Goal: Answer question/provide support: Share knowledge or assist other users

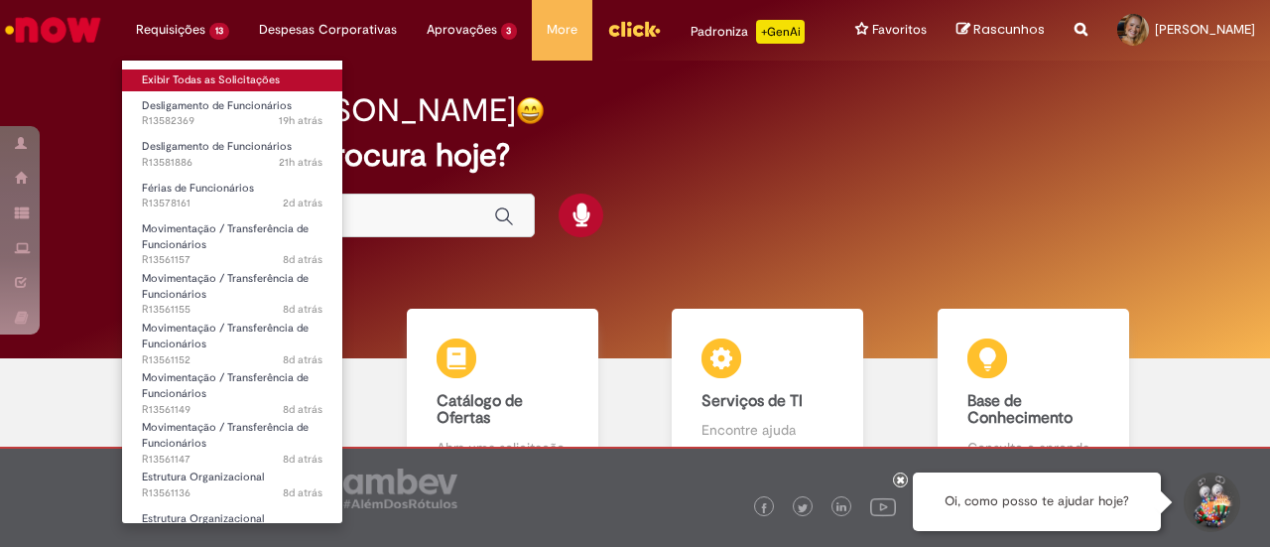
click at [199, 83] on link "Exibir Todas as Solicitações" at bounding box center [232, 80] width 220 height 22
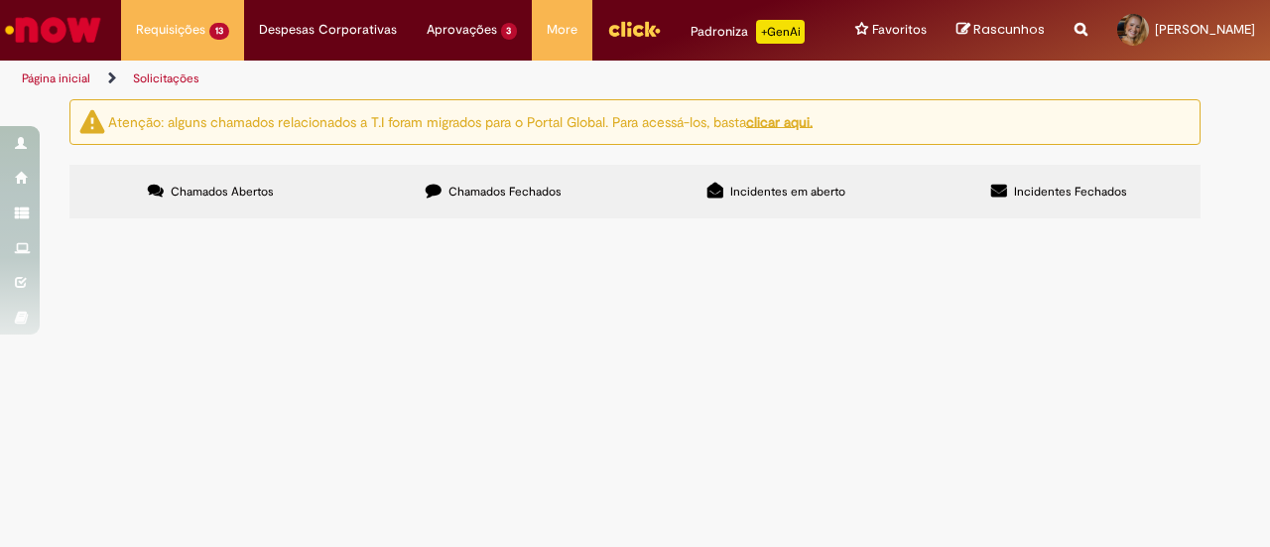
click at [0, 0] on span "[PERSON_NAME], tentei lançar via workday e deu erro. Segue print de tudo lançad…" at bounding box center [0, 0] width 0 height 0
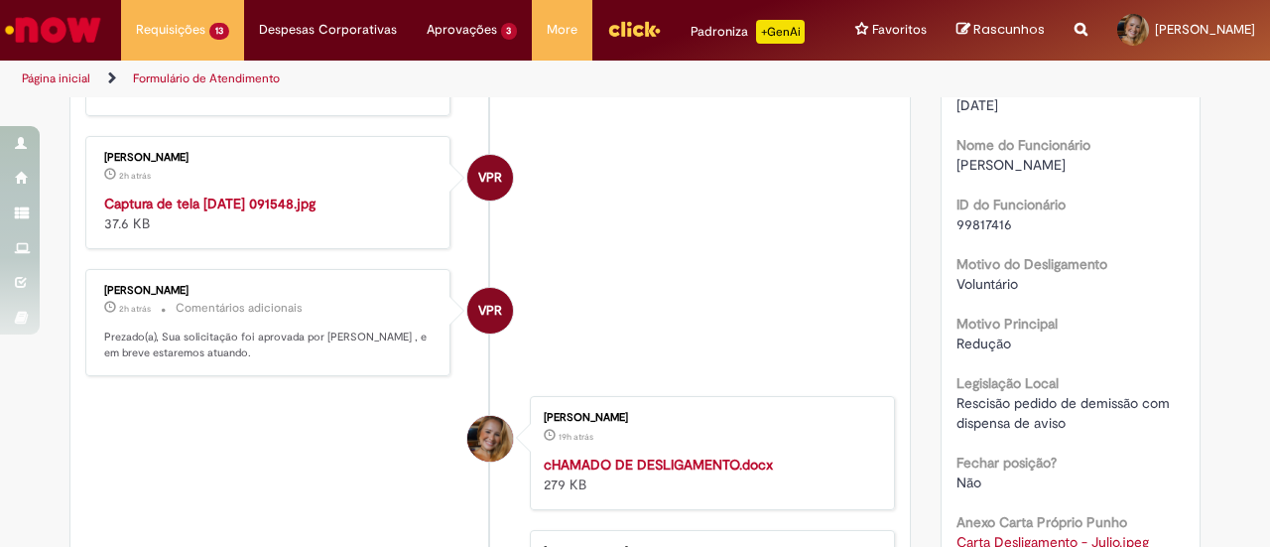
scroll to position [575, 0]
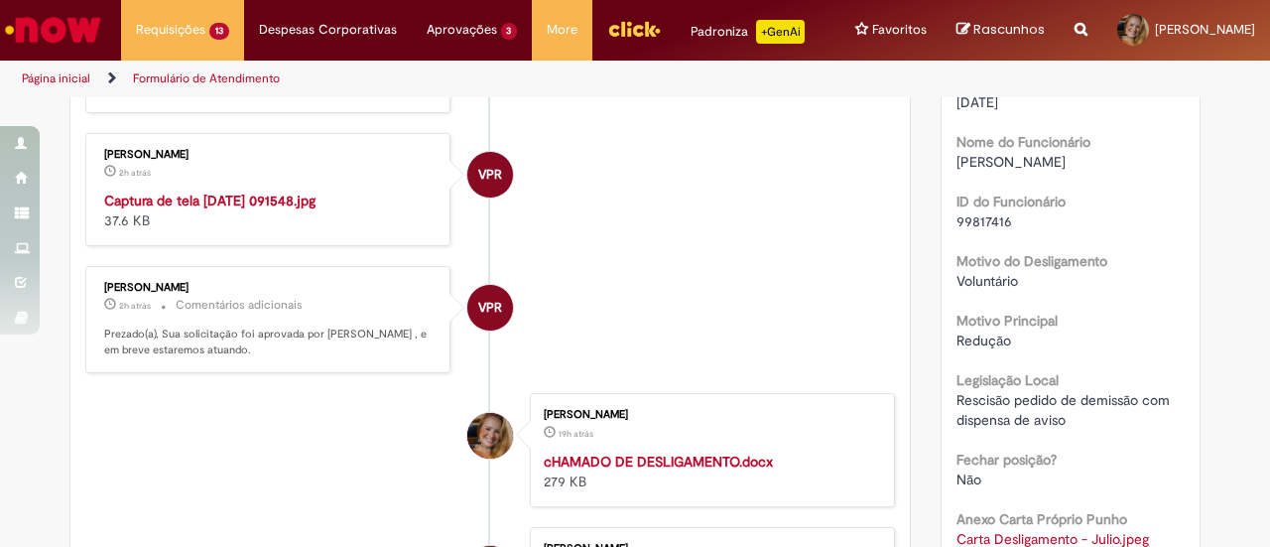
click at [362, 191] on img "Histórico de tíquete" at bounding box center [269, 191] width 331 height 0
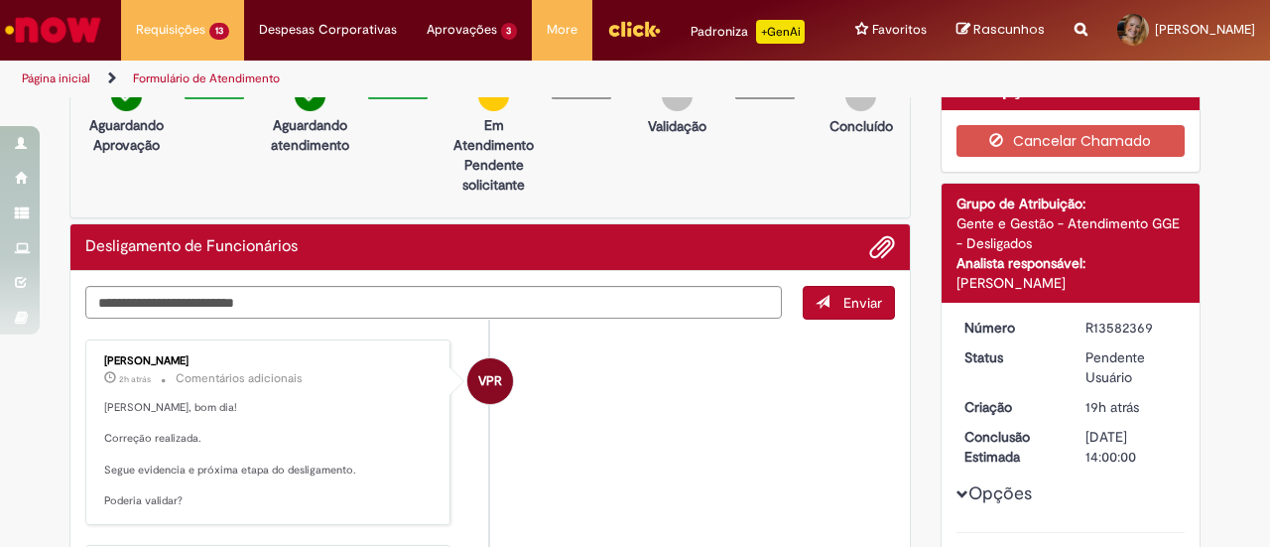
scroll to position [24, 0]
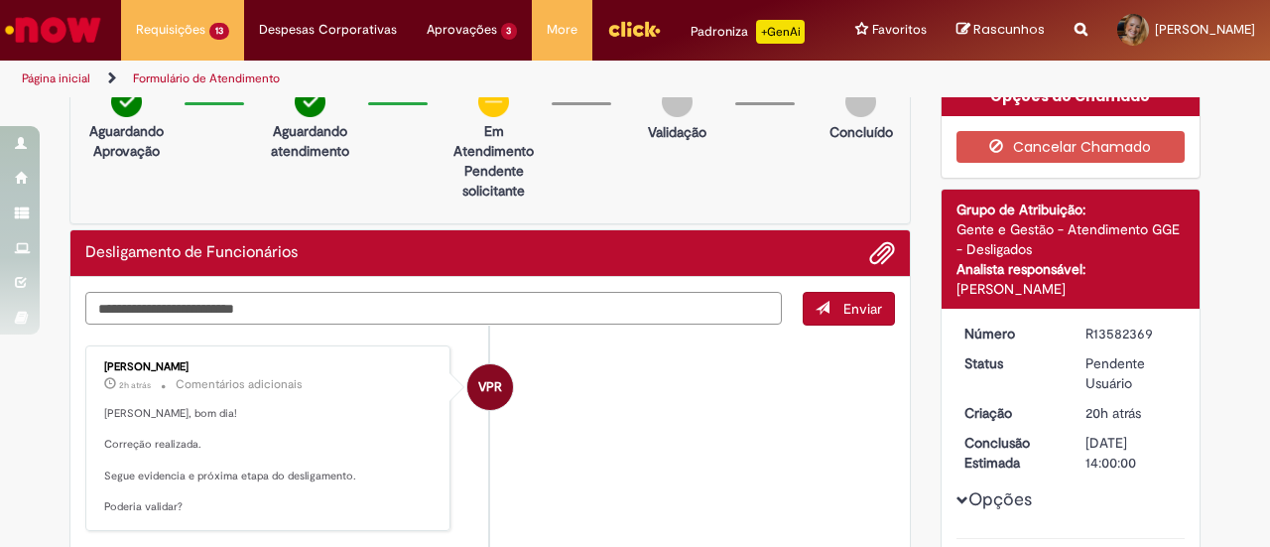
click at [537, 303] on textarea "Digite sua mensagem aqui..." at bounding box center [433, 308] width 697 height 33
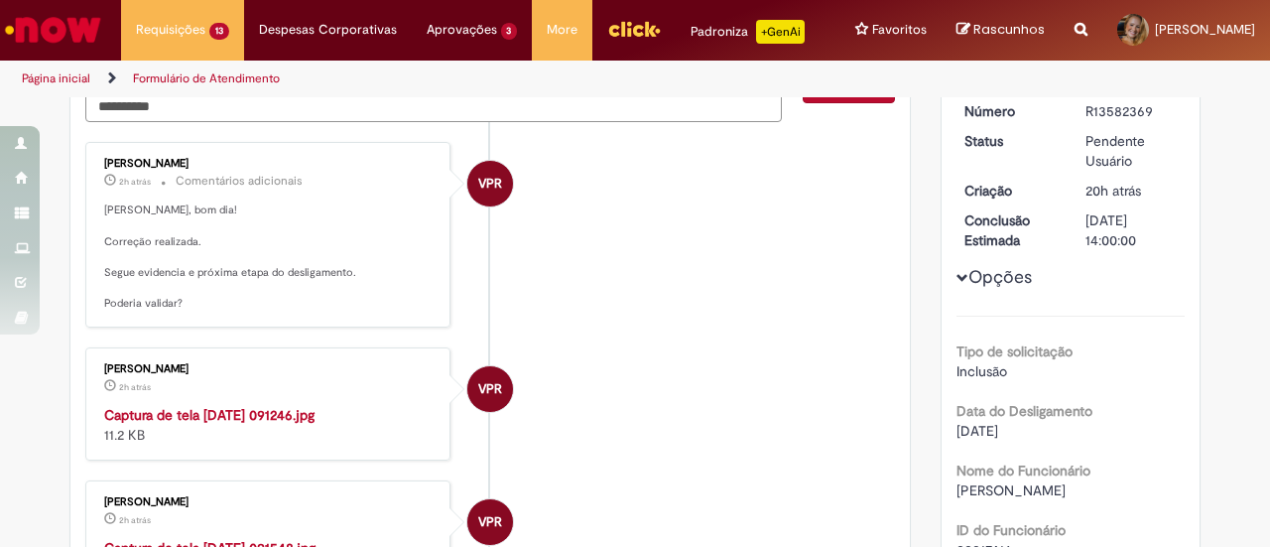
scroll to position [0, 0]
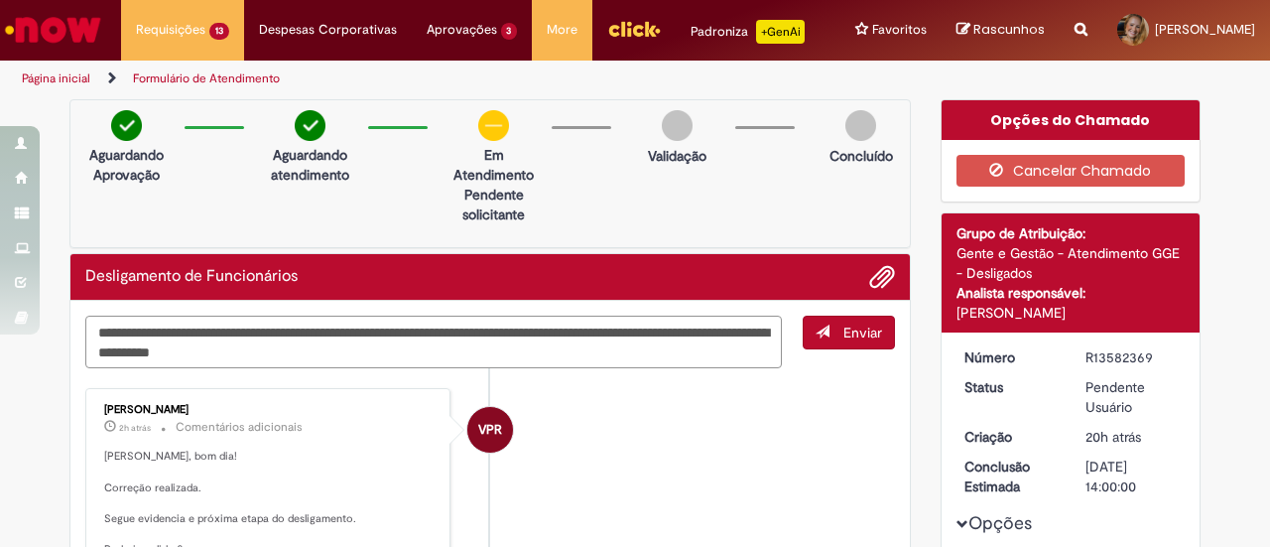
click at [559, 357] on textarea "**********" at bounding box center [433, 342] width 697 height 53
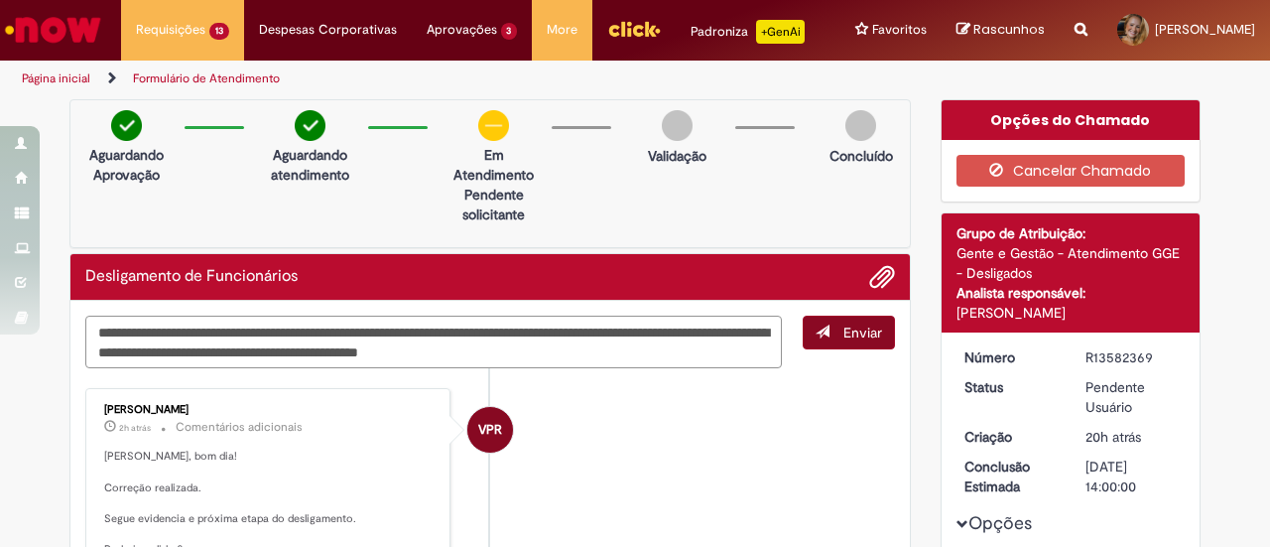
type textarea "**********"
click at [863, 344] on button "Enviar" at bounding box center [849, 333] width 92 height 34
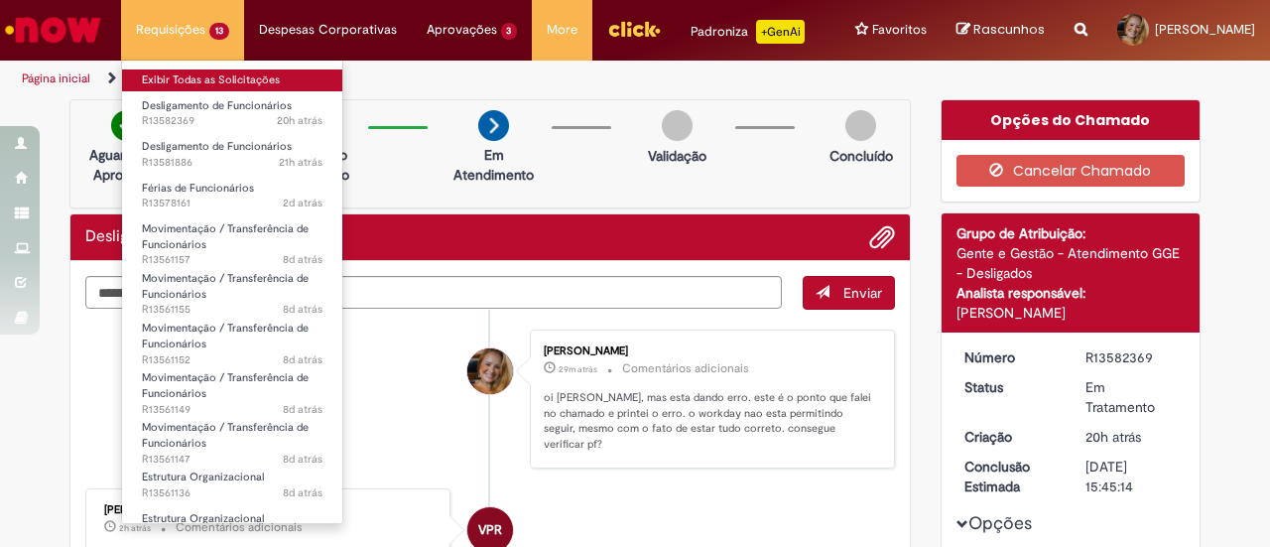
click at [180, 79] on link "Exibir Todas as Solicitações" at bounding box center [232, 80] width 220 height 22
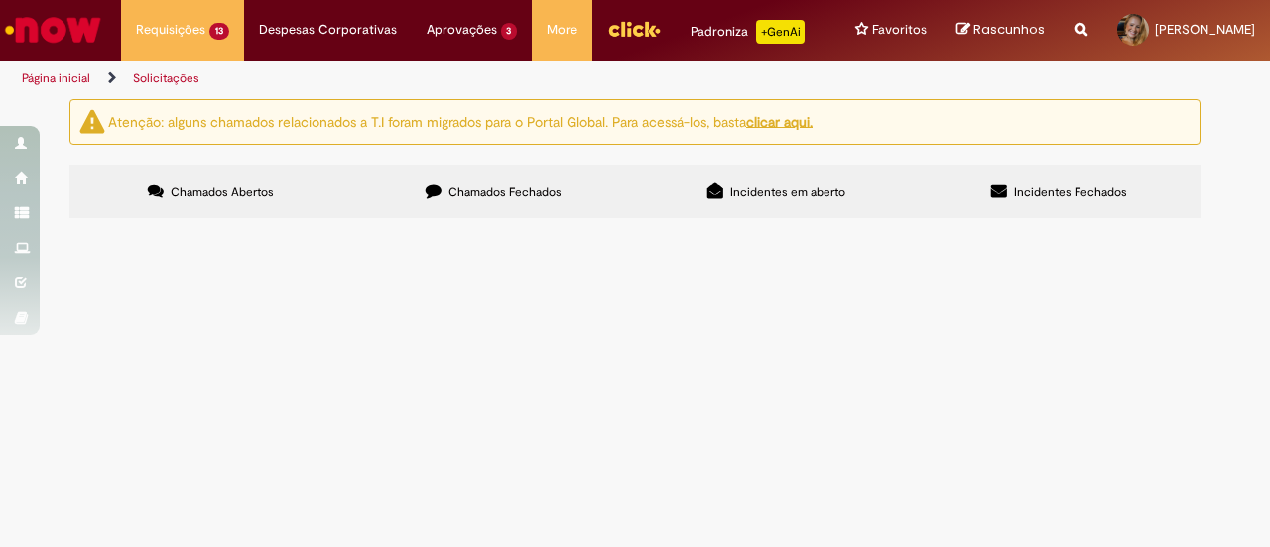
scroll to position [198, 0]
click at [0, 0] on span "funcionária de licença. estou pedidno para marcar os 30 dias. obrigada!!" at bounding box center [0, 0] width 0 height 0
click at [0, 0] on span "Férias de Funcionários" at bounding box center [0, 0] width 0 height 0
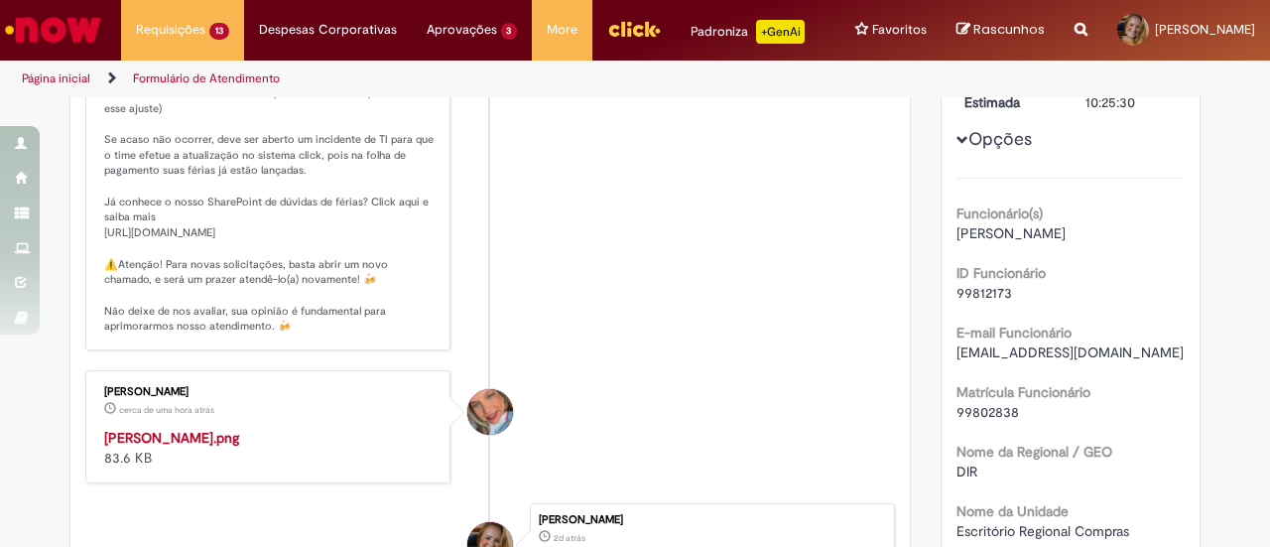
scroll to position [709, 0]
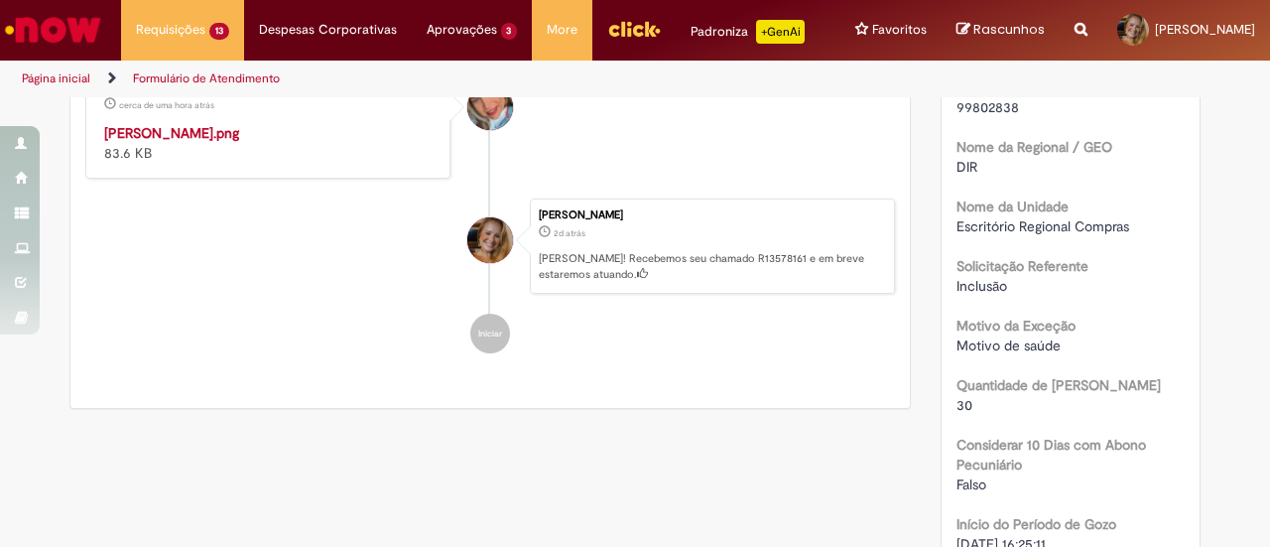
click at [343, 123] on img "Histórico de tíquete" at bounding box center [269, 123] width 331 height 0
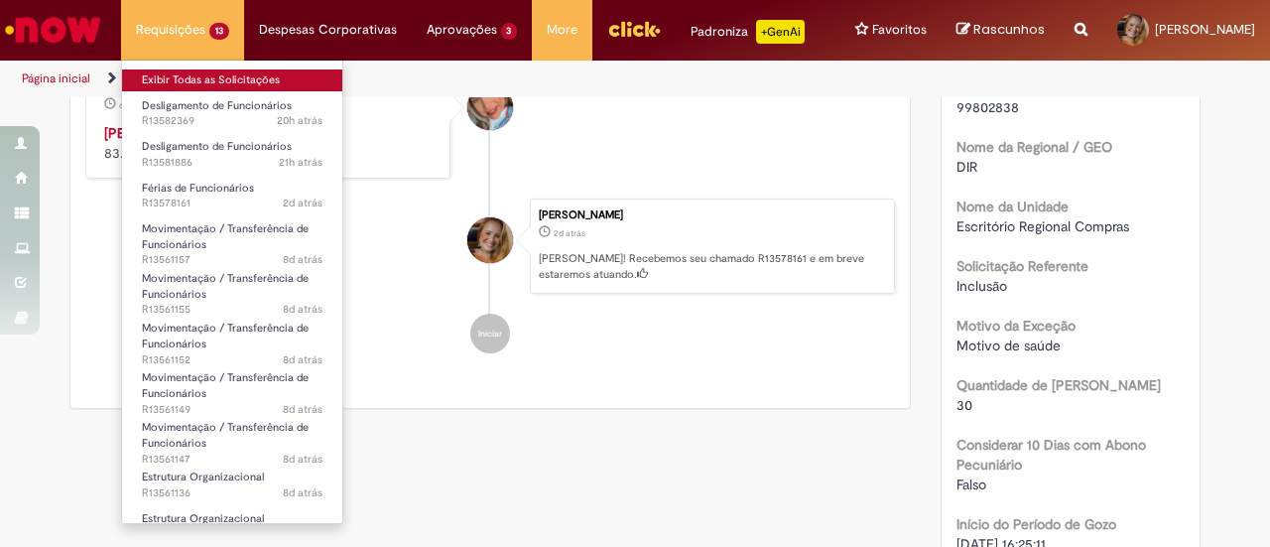
click at [181, 87] on link "Exibir Todas as Solicitações" at bounding box center [232, 80] width 220 height 22
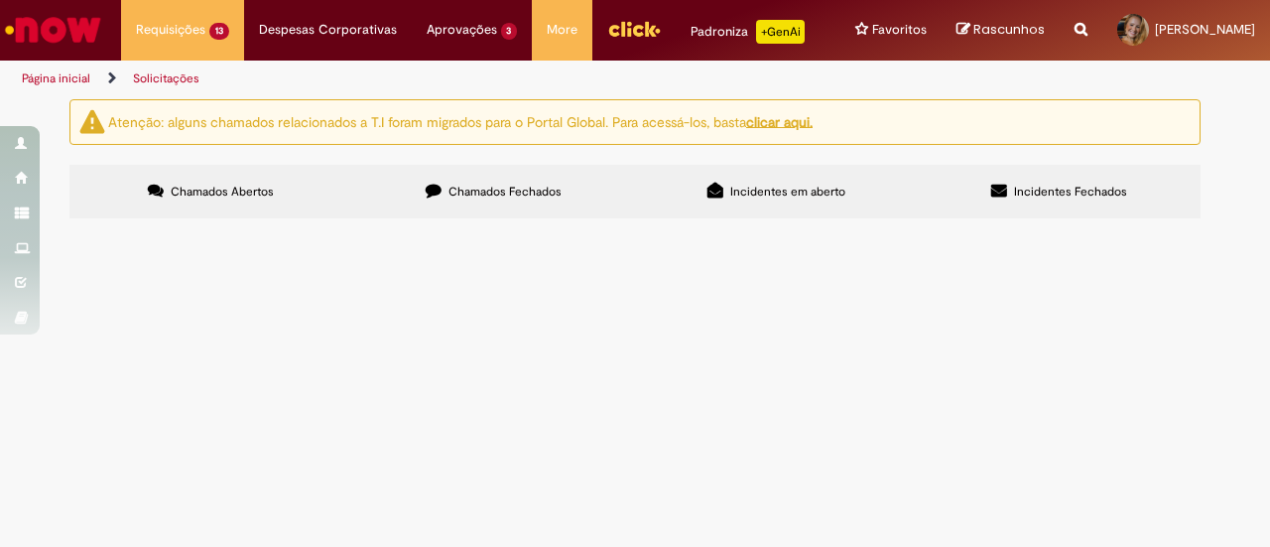
scroll to position [595, 0]
click at [0, 0] on span "olá, estou abrindo o chamado conforme ok da [PERSON_NAME] para que possamos aju…" at bounding box center [0, 0] width 0 height 0
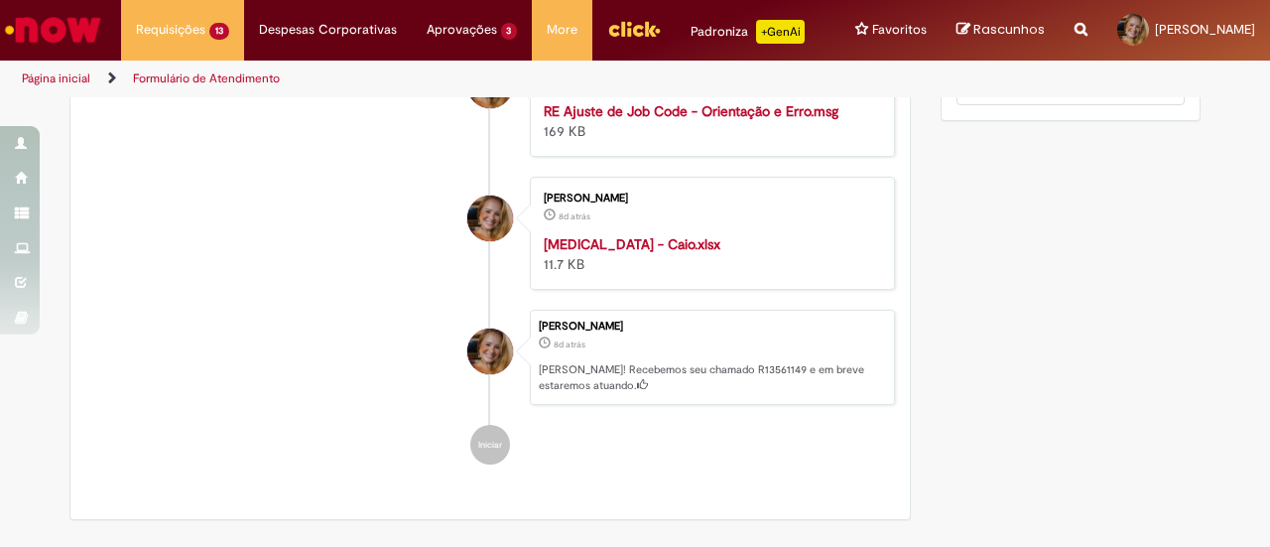
scroll to position [1687, 0]
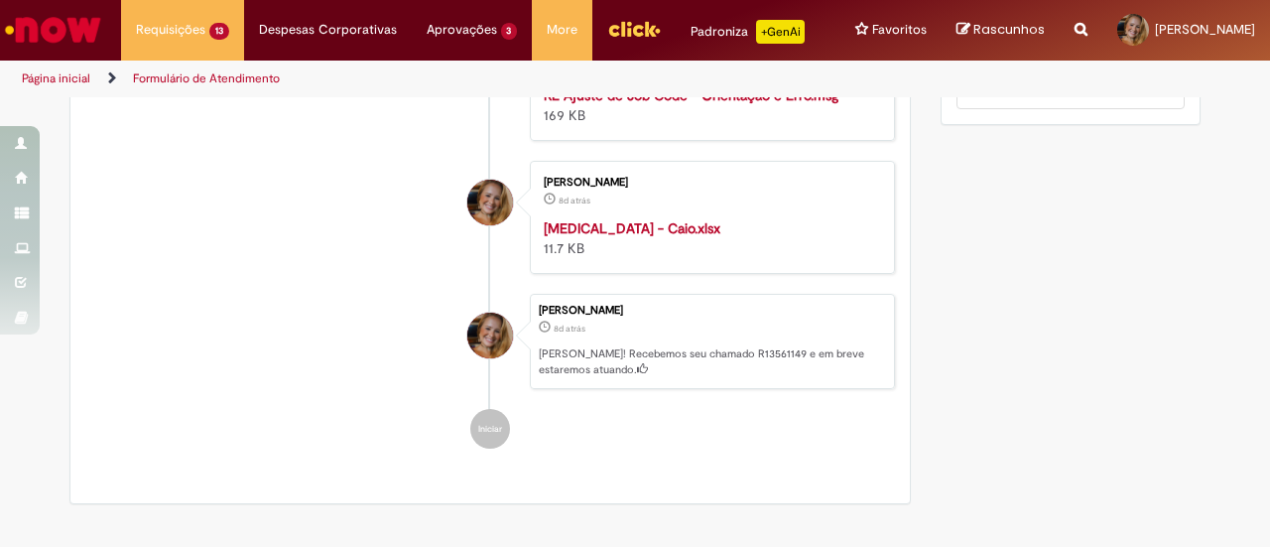
click at [601, 237] on strong "[MEDICAL_DATA] - Caio.xlsx" at bounding box center [632, 228] width 177 height 18
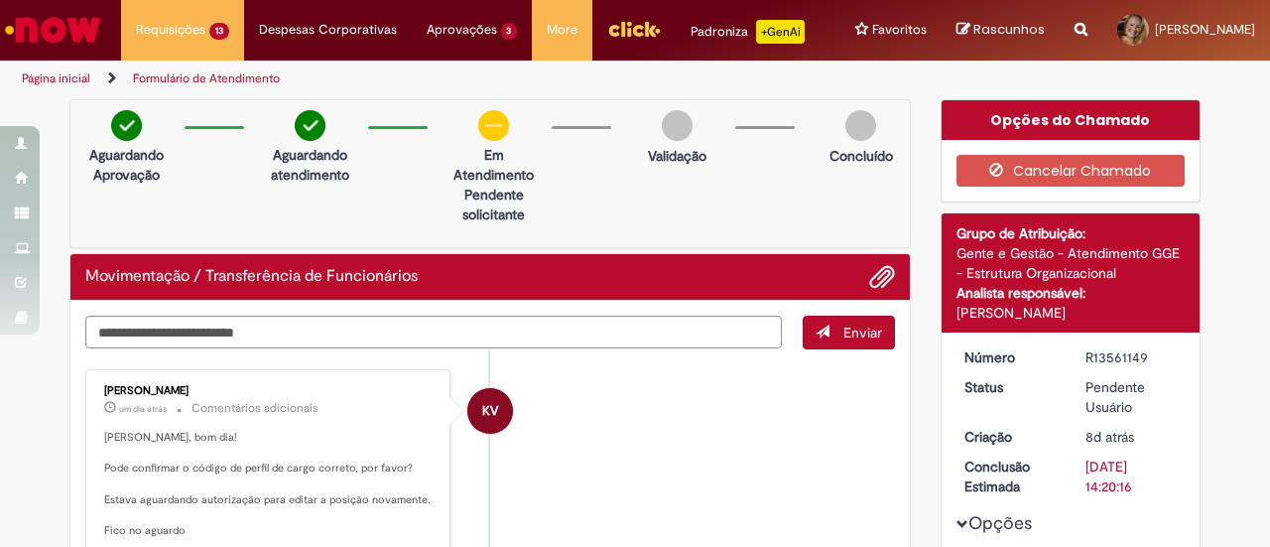
scroll to position [0, 0]
click at [414, 338] on textarea "Digite sua mensagem aqui..." at bounding box center [433, 332] width 697 height 33
paste textarea "*********"
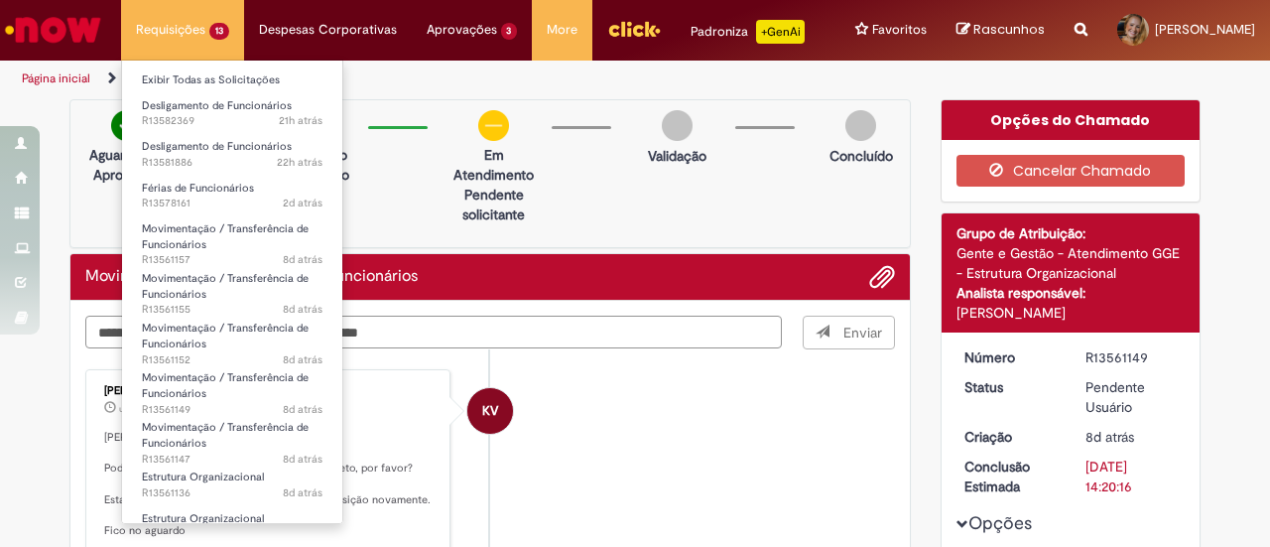
type textarea "**********"
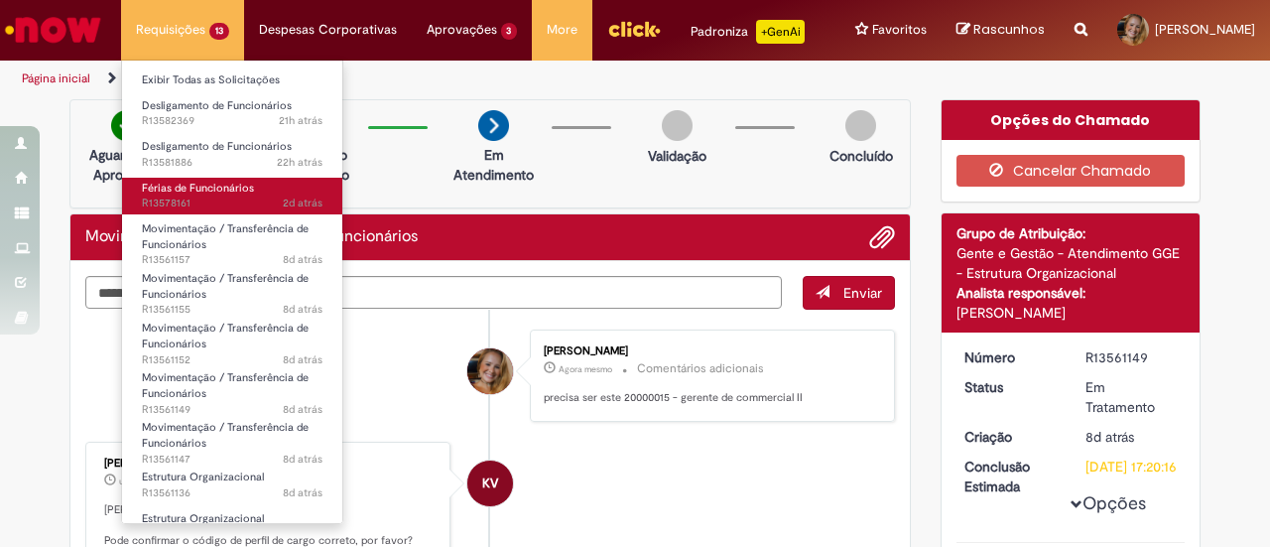
click at [228, 198] on span "2d atrás 2 dias atrás R13578161" at bounding box center [232, 204] width 181 height 16
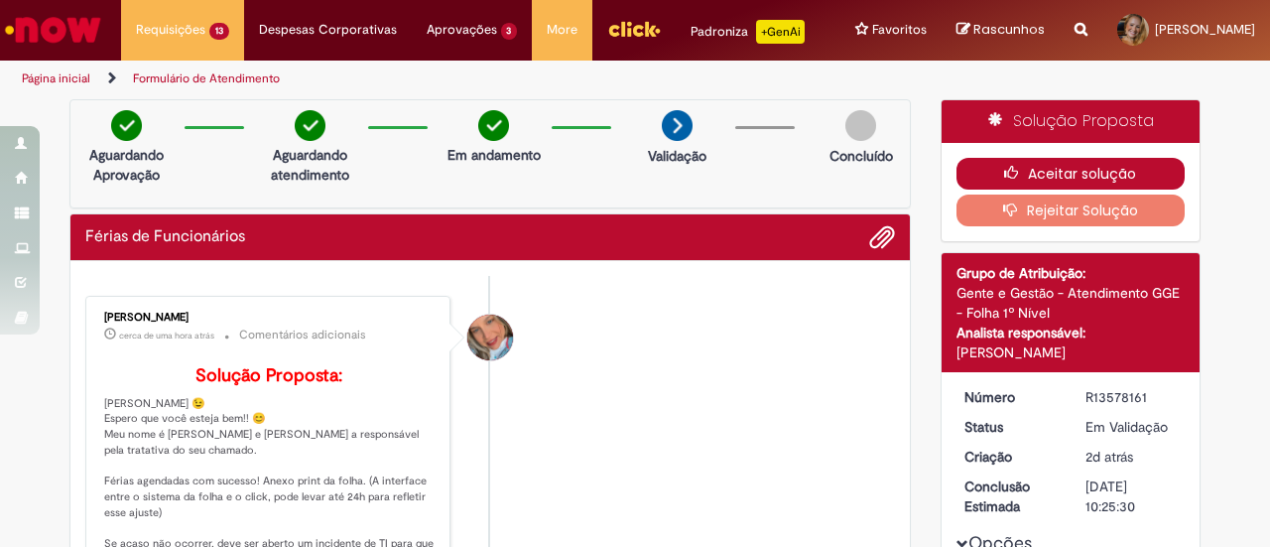
click at [1038, 173] on button "Aceitar solução" at bounding box center [1071, 174] width 229 height 32
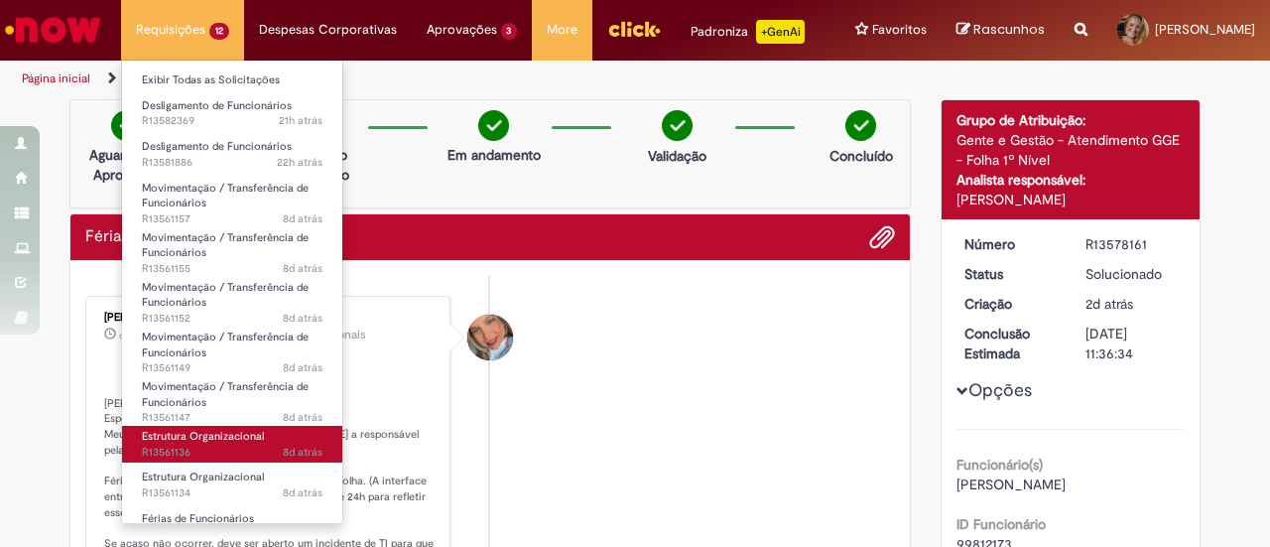
scroll to position [99, 0]
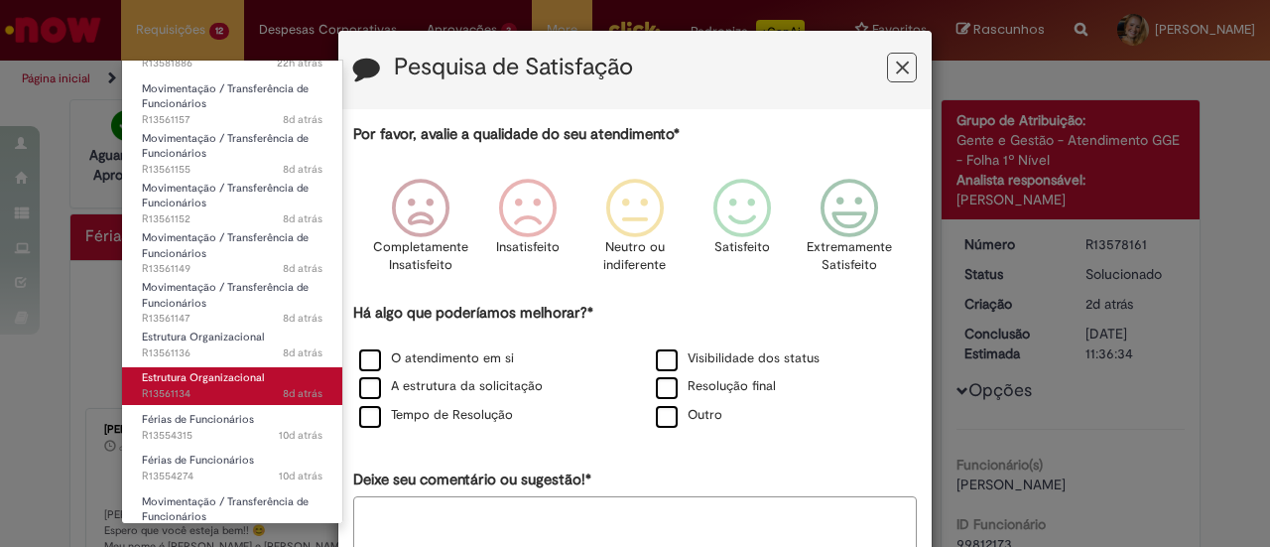
click at [220, 394] on span "8d atrás 8 dias atrás R13561134" at bounding box center [232, 394] width 181 height 16
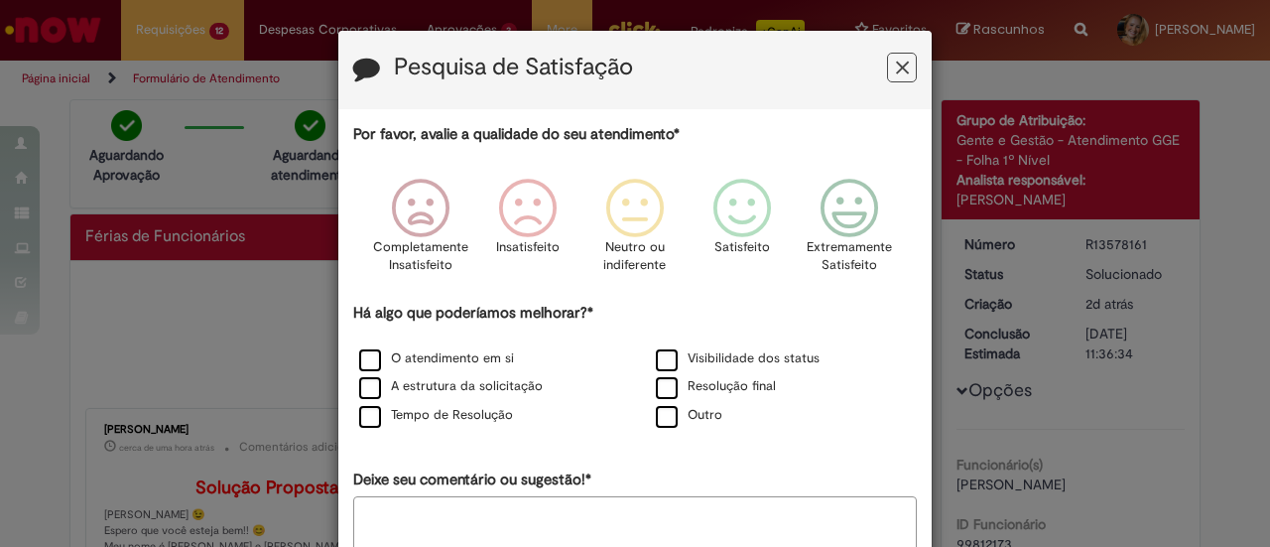
click at [897, 72] on icon "Feedback" at bounding box center [902, 68] width 13 height 21
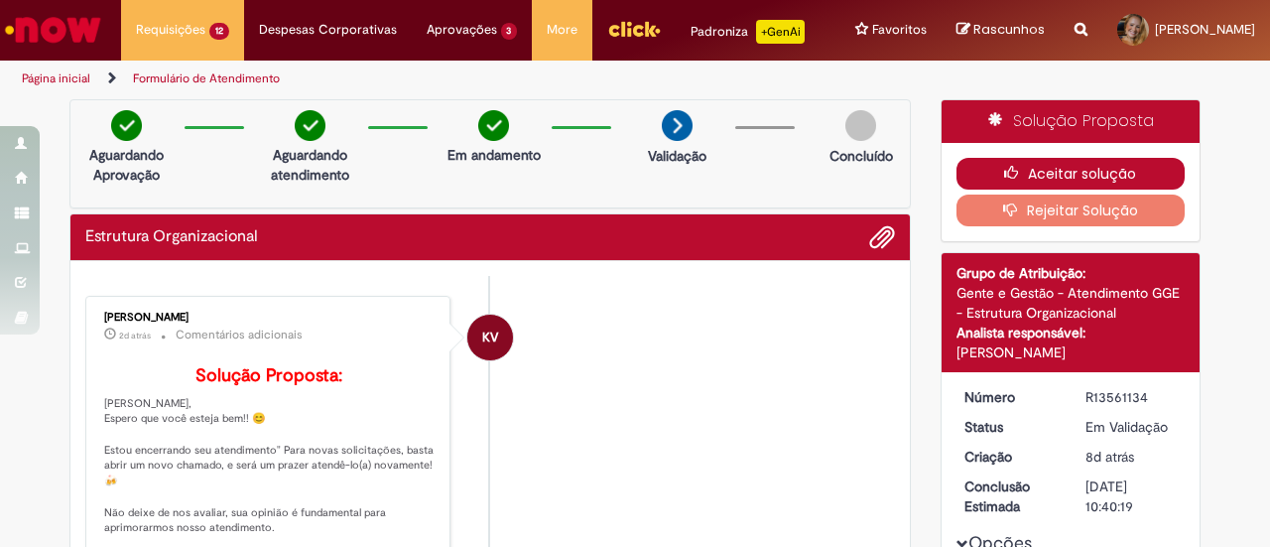
click at [1078, 168] on button "Aceitar solução" at bounding box center [1071, 174] width 229 height 32
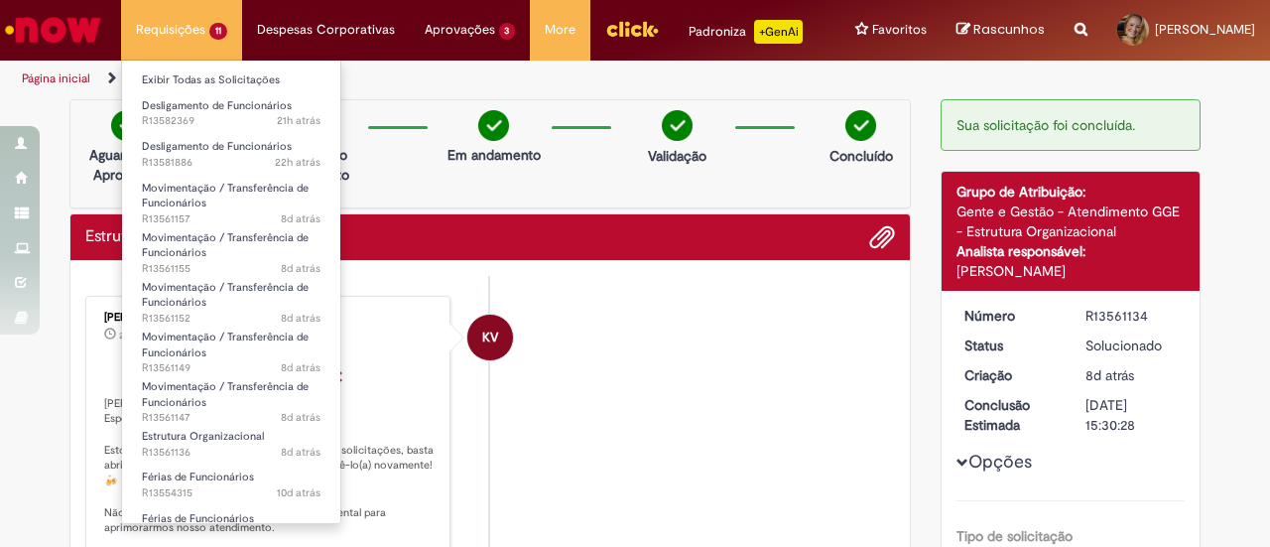
scroll to position [74, 0]
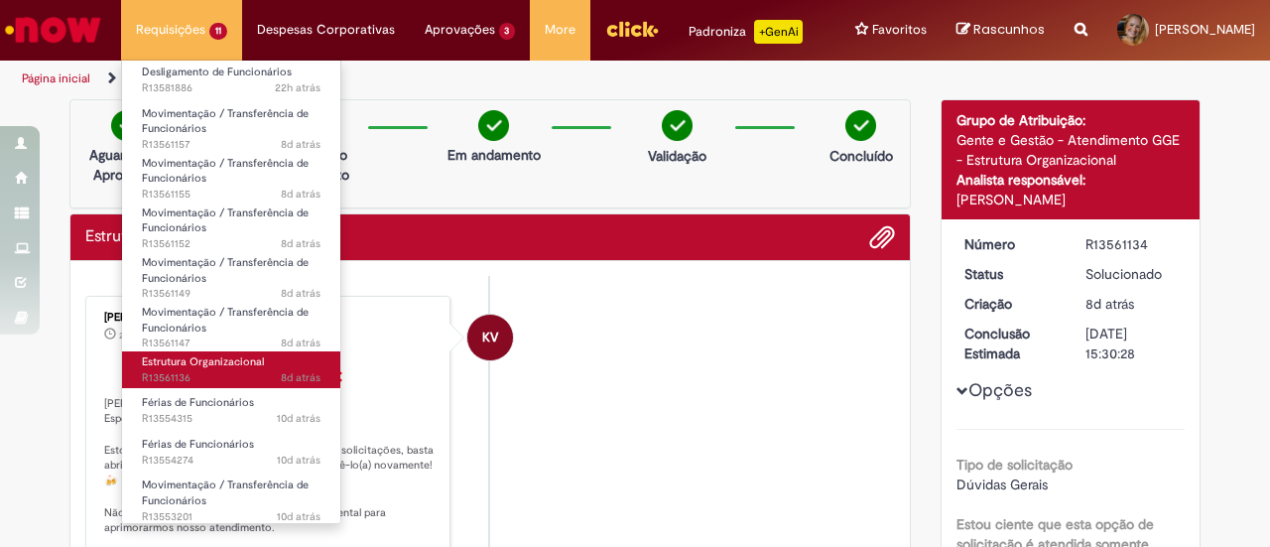
click at [213, 372] on span "8d atrás 8 dias atrás R13561136" at bounding box center [231, 378] width 179 height 16
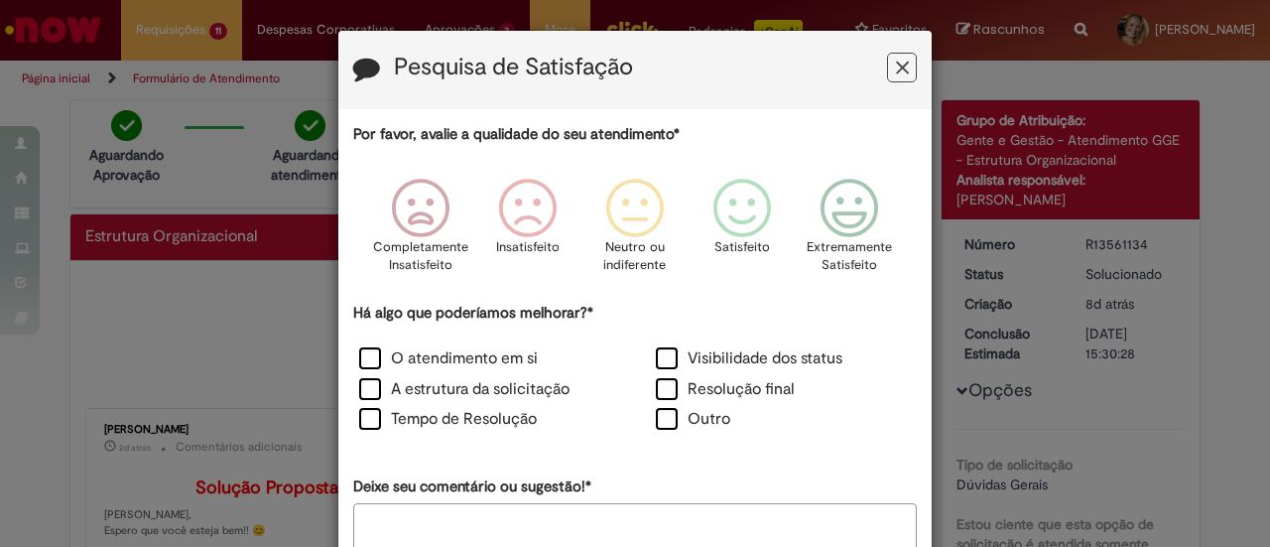
click at [897, 59] on icon "Feedback" at bounding box center [902, 68] width 13 height 21
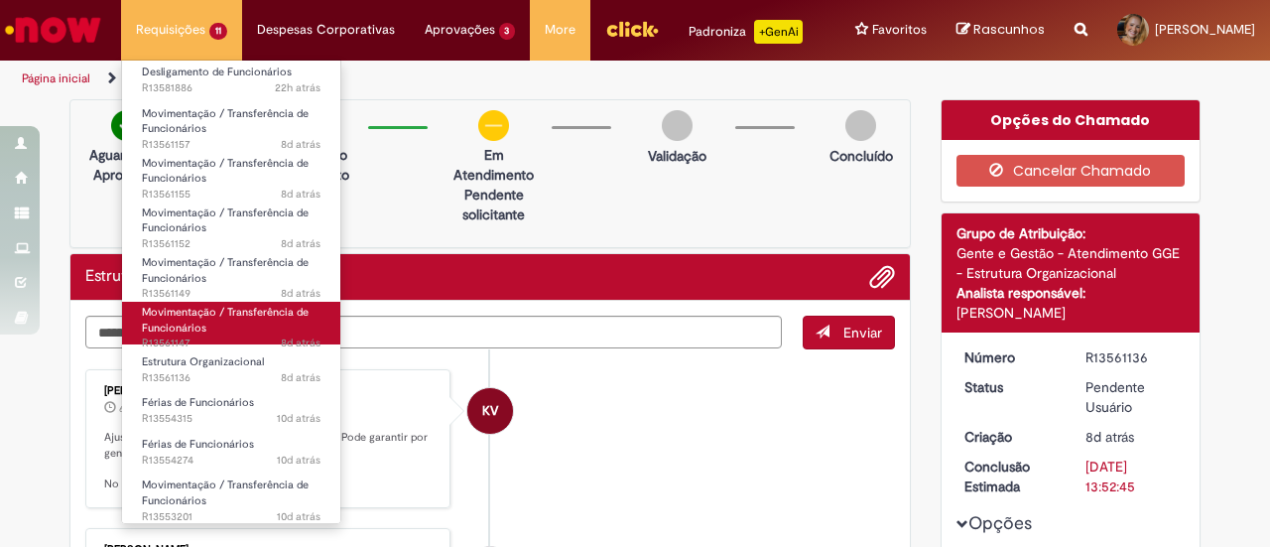
click at [217, 325] on link "Movimentação / Transferência de Funcionários 8d atrás 8 dias atrás R13561147" at bounding box center [231, 323] width 218 height 43
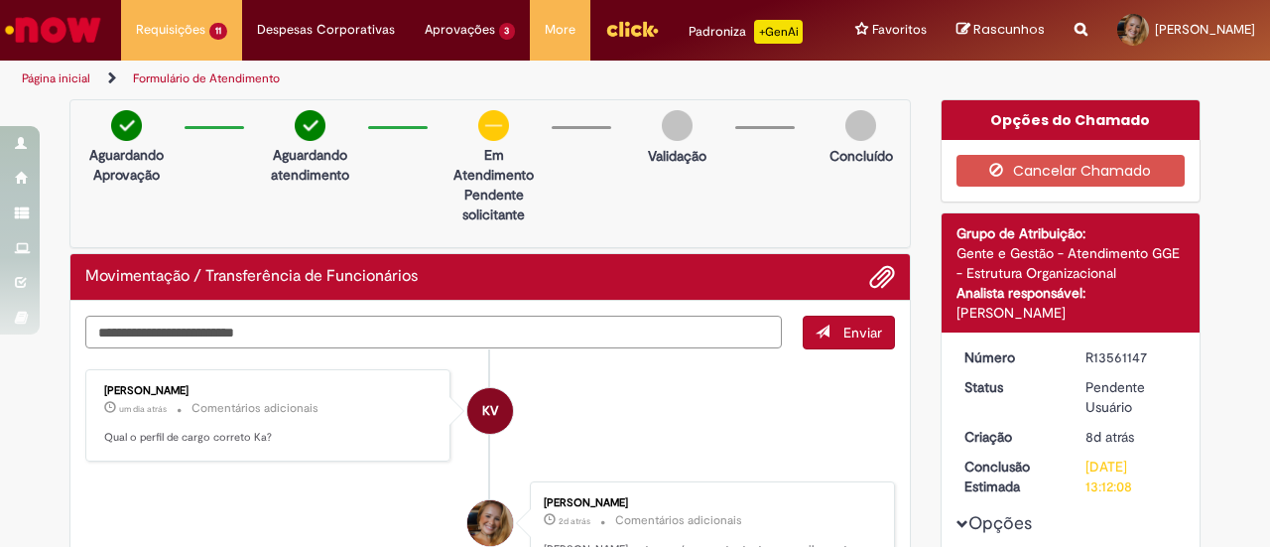
click at [662, 338] on textarea "Digite sua mensagem aqui..." at bounding box center [433, 332] width 697 height 33
paste textarea "*********"
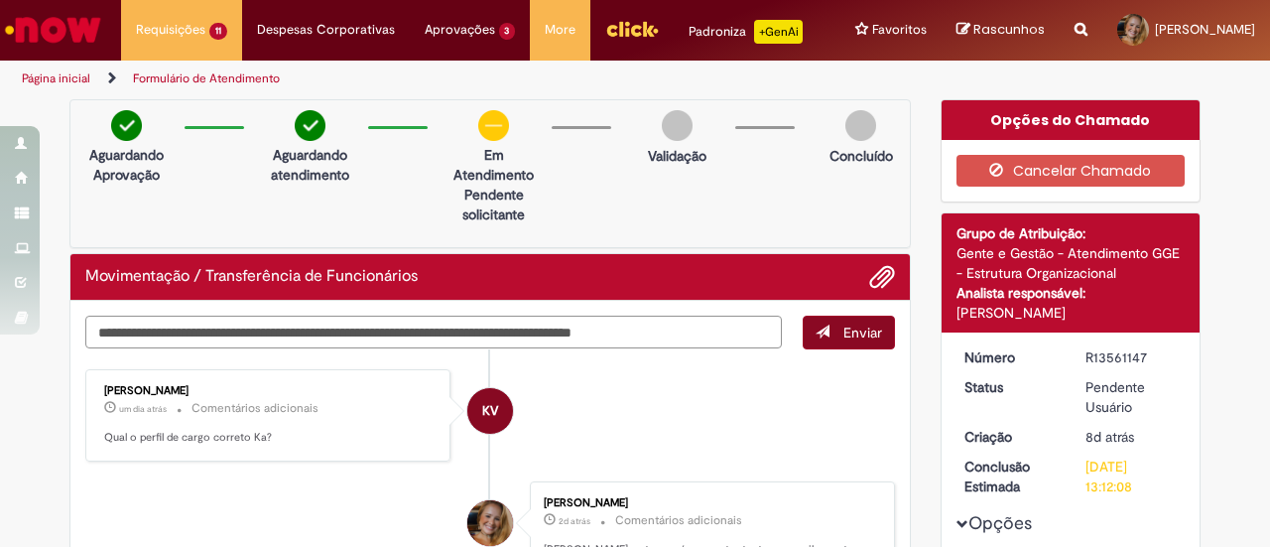
type textarea "**********"
click at [820, 325] on span "submit" at bounding box center [823, 332] width 14 height 14
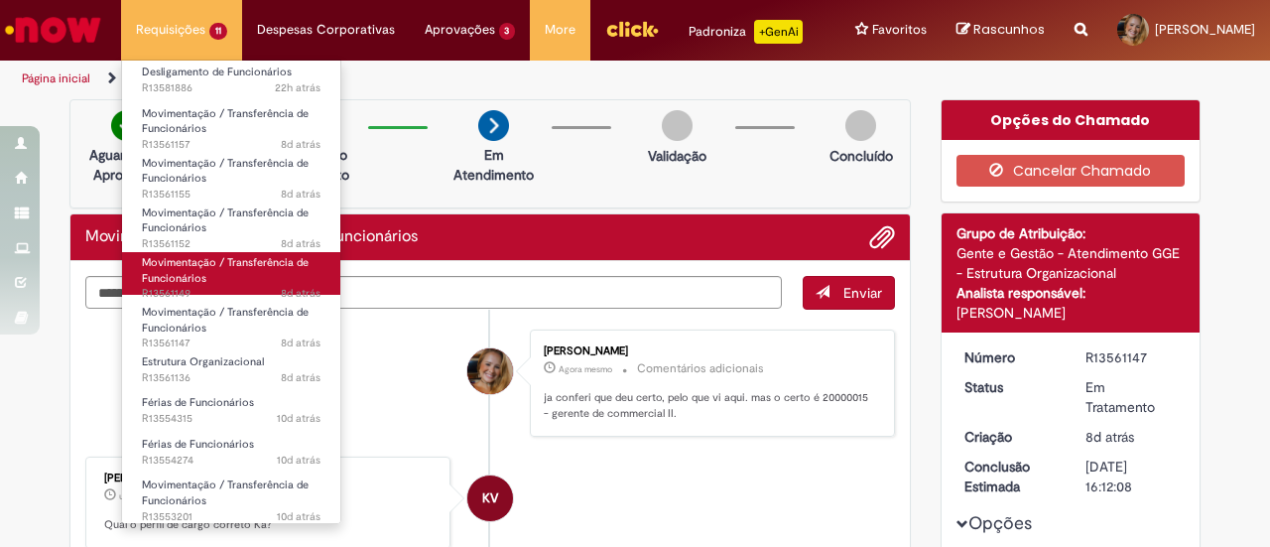
click at [226, 268] on span "Movimentação / Transferência de Funcionários" at bounding box center [225, 270] width 167 height 31
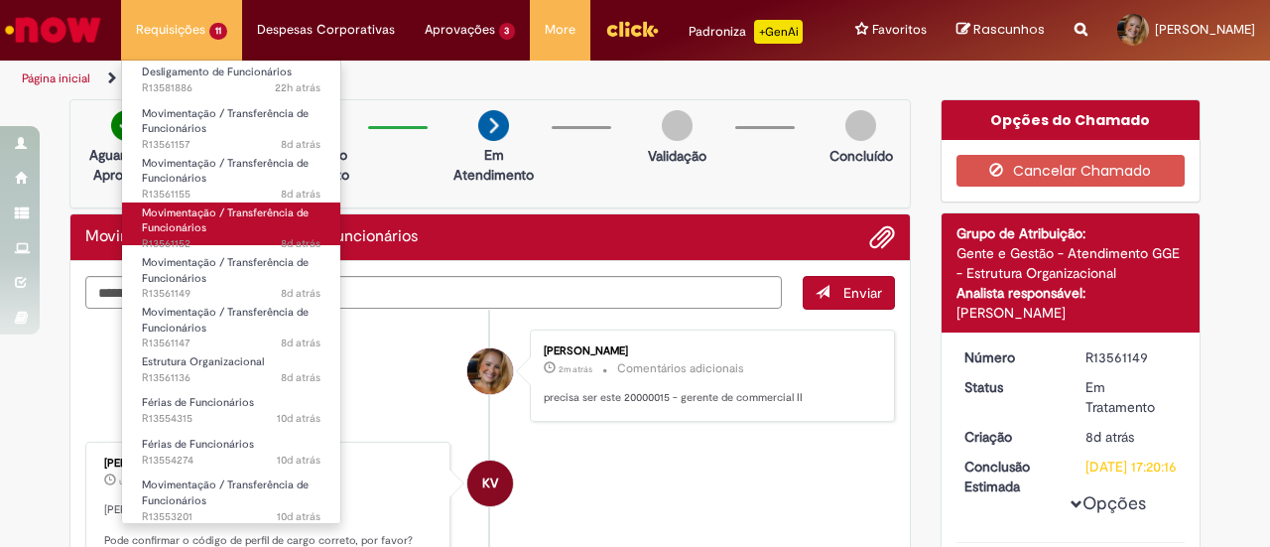
click at [249, 221] on link "Movimentação / Transferência de Funcionários 8d atrás 8 dias atrás R13561152" at bounding box center [231, 223] width 218 height 43
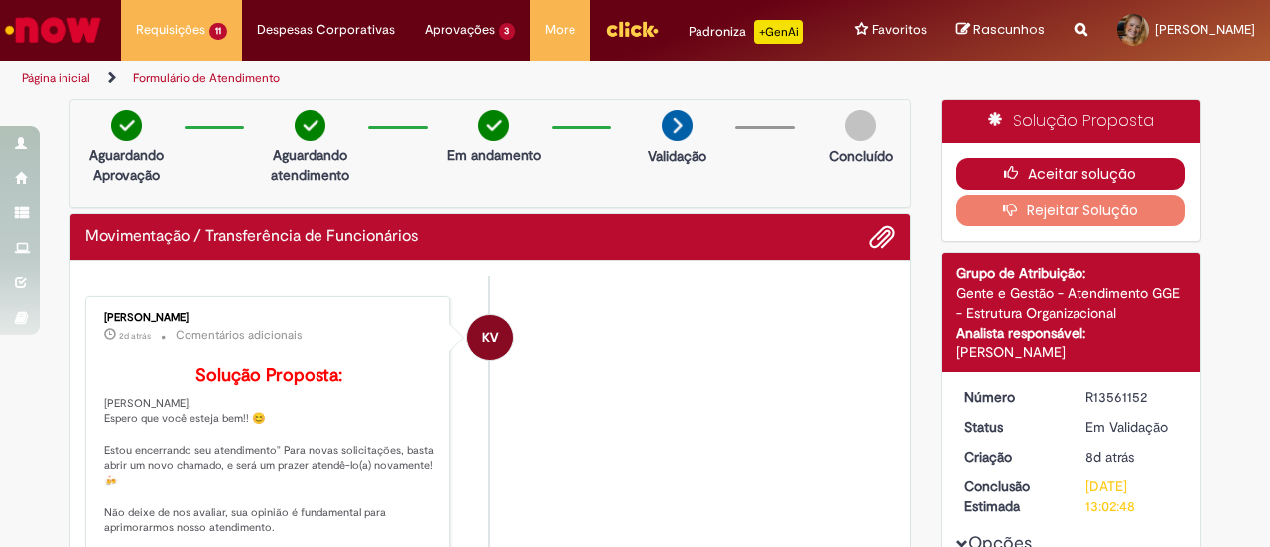
click at [1078, 164] on button "Aceitar solução" at bounding box center [1071, 174] width 229 height 32
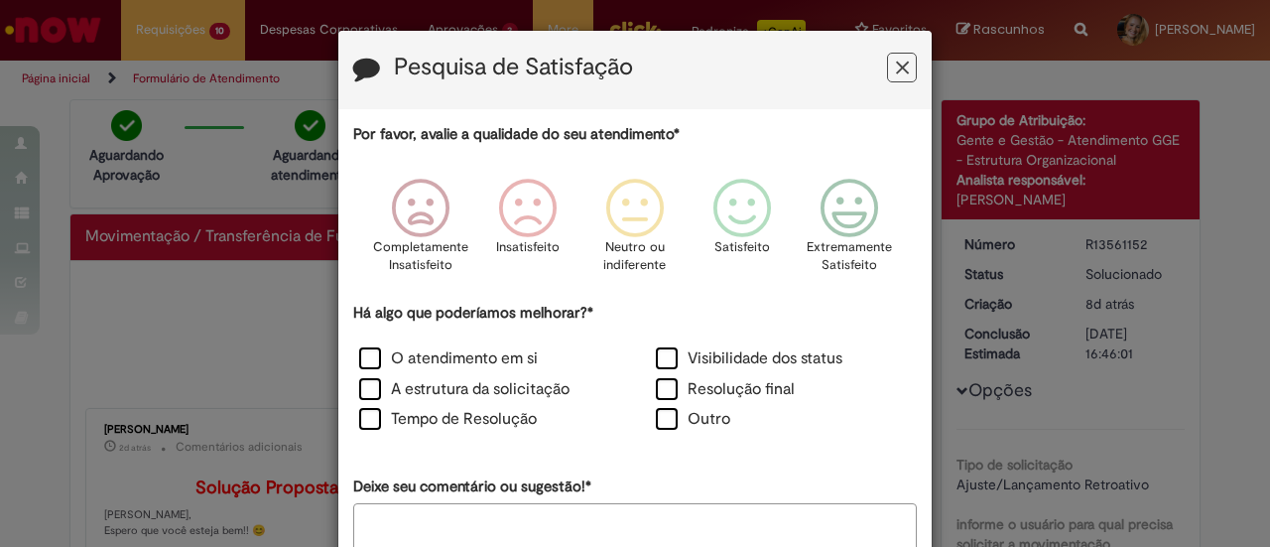
click at [898, 67] on icon "Feedback" at bounding box center [902, 68] width 13 height 21
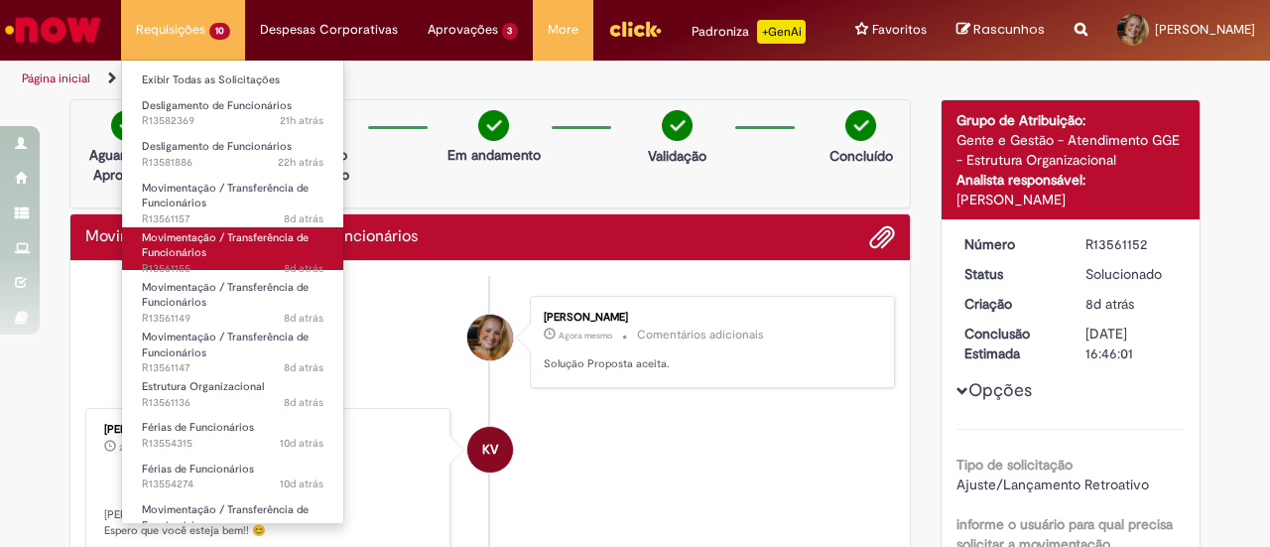
click at [246, 239] on span "Movimentação / Transferência de Funcionários" at bounding box center [225, 245] width 167 height 31
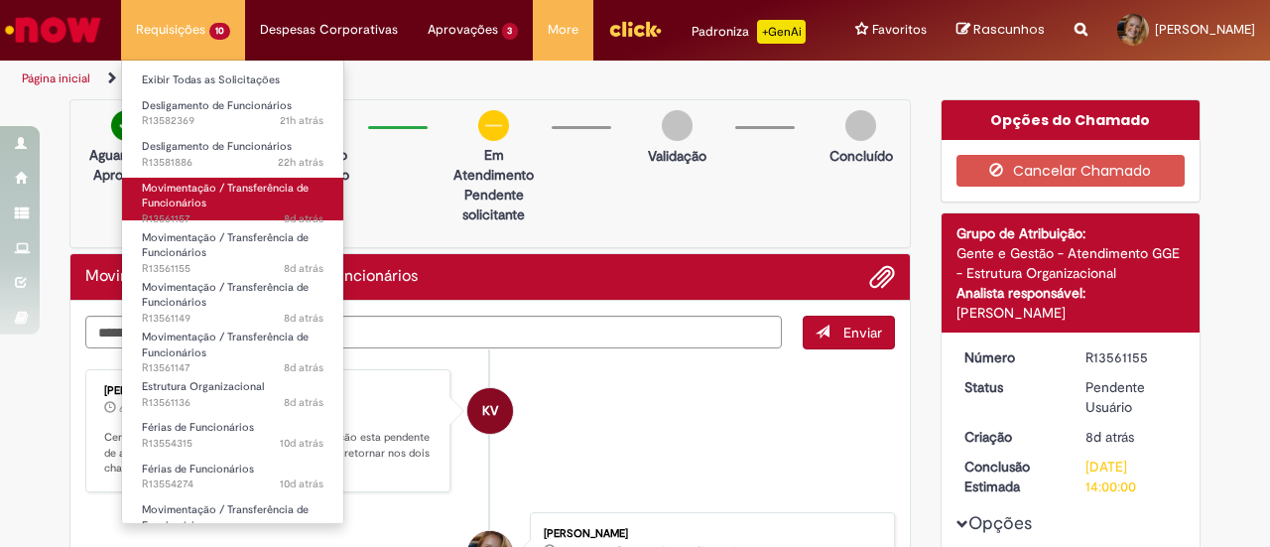
click at [207, 198] on link "Movimentação / Transferência de Funcionários 8d atrás 8 dias atrás R13561157" at bounding box center [232, 199] width 221 height 43
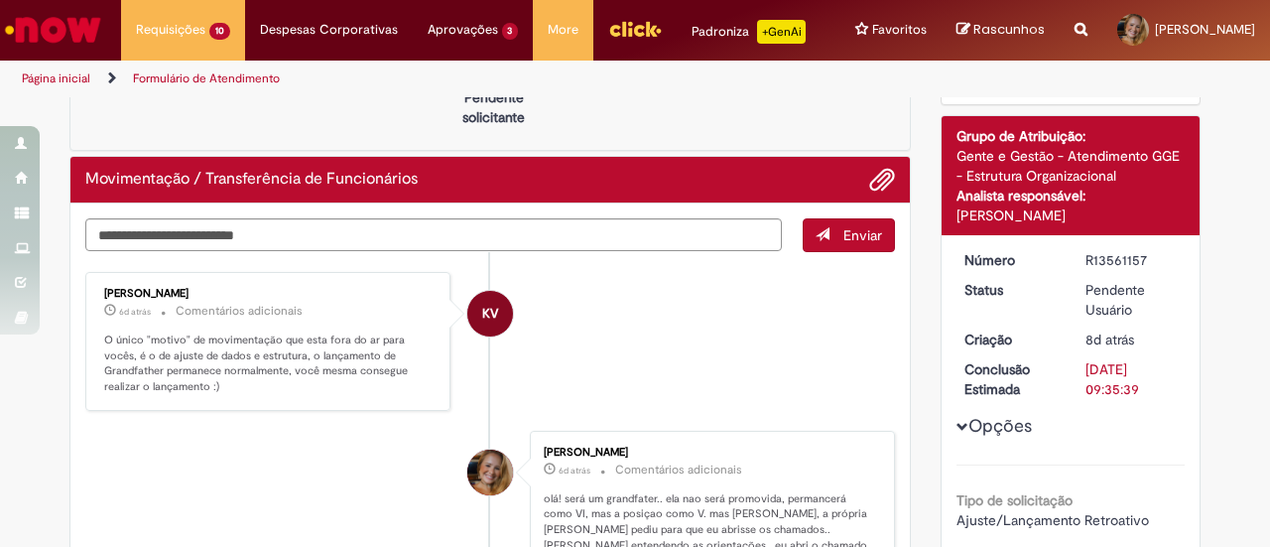
scroll to position [99, 0]
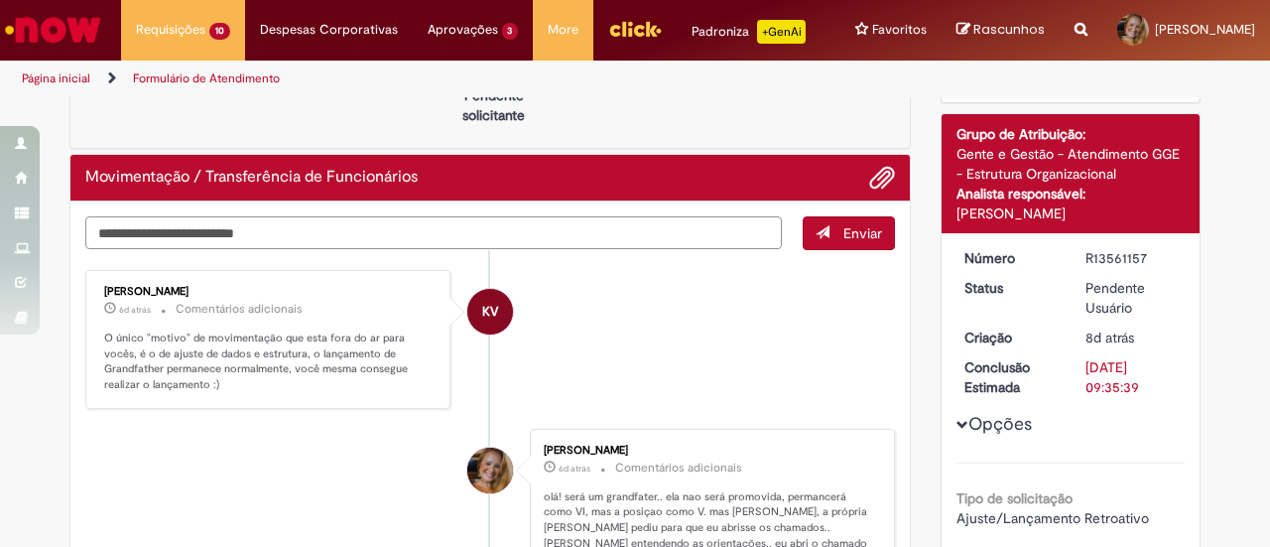
click at [722, 218] on textarea "Digite sua mensagem aqui..." at bounding box center [433, 232] width 697 height 33
type textarea "**********"
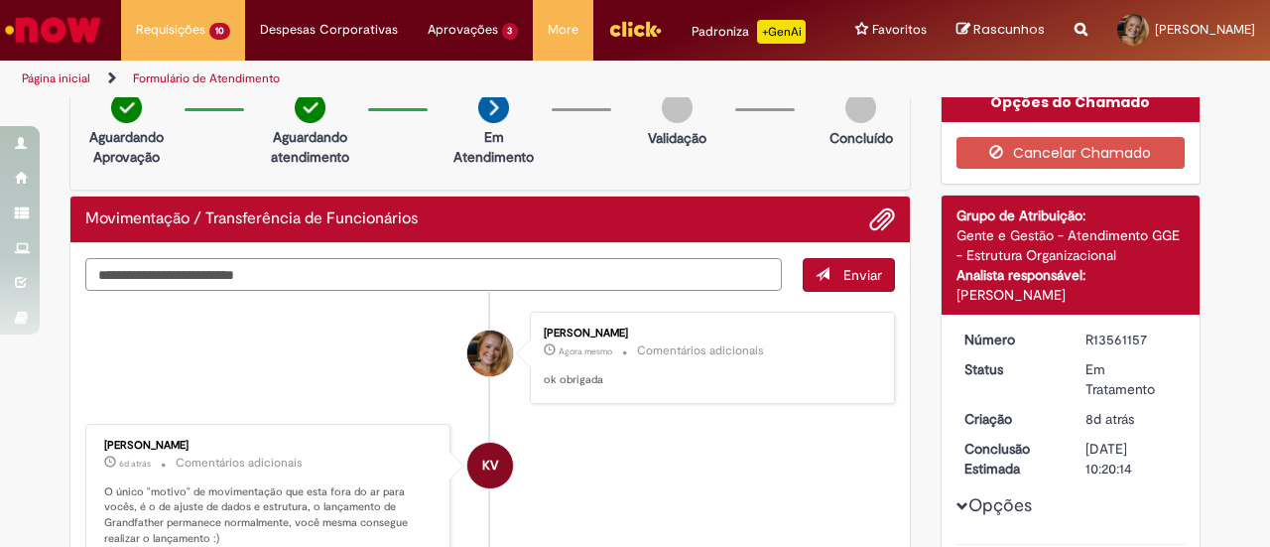
scroll to position [0, 0]
